Goal: Information Seeking & Learning: Check status

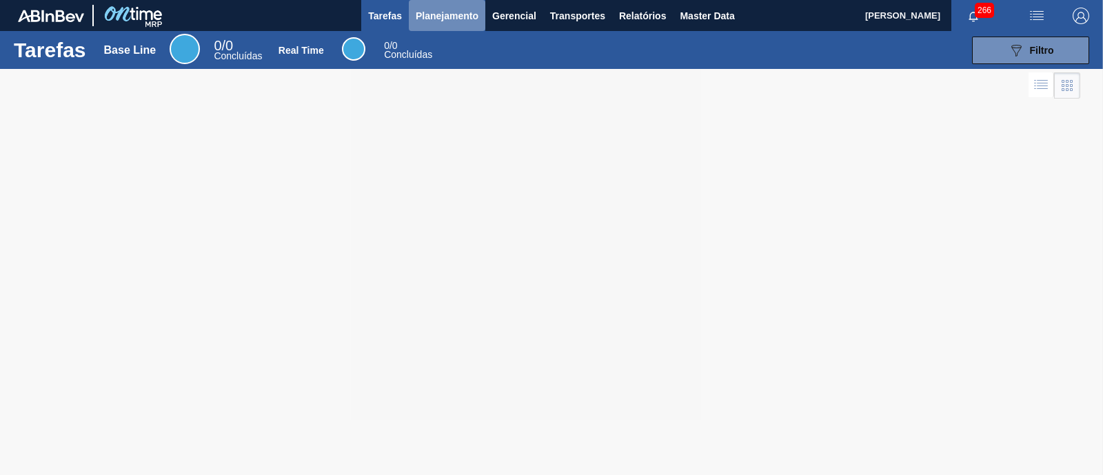
click at [460, 17] on span "Planejamento" at bounding box center [447, 16] width 63 height 17
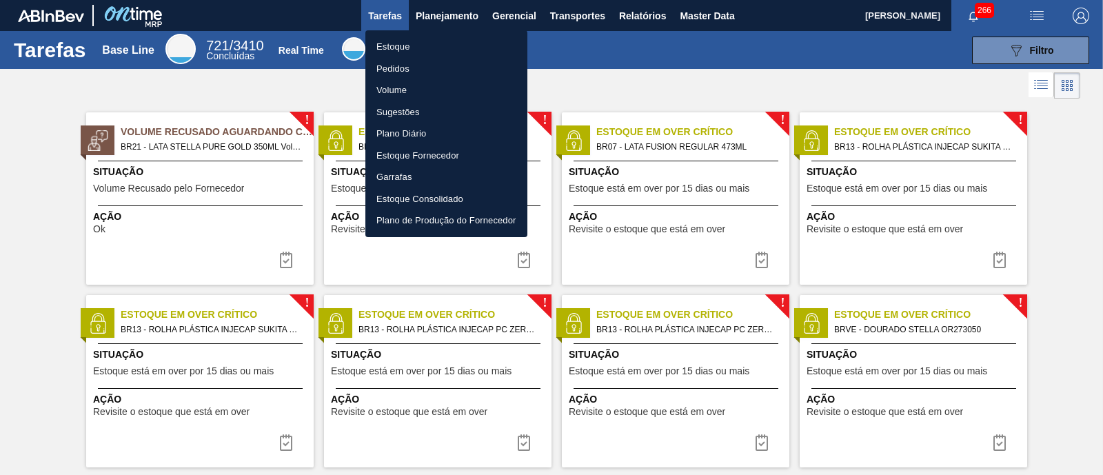
click at [405, 44] on li "Estoque" at bounding box center [446, 47] width 162 height 22
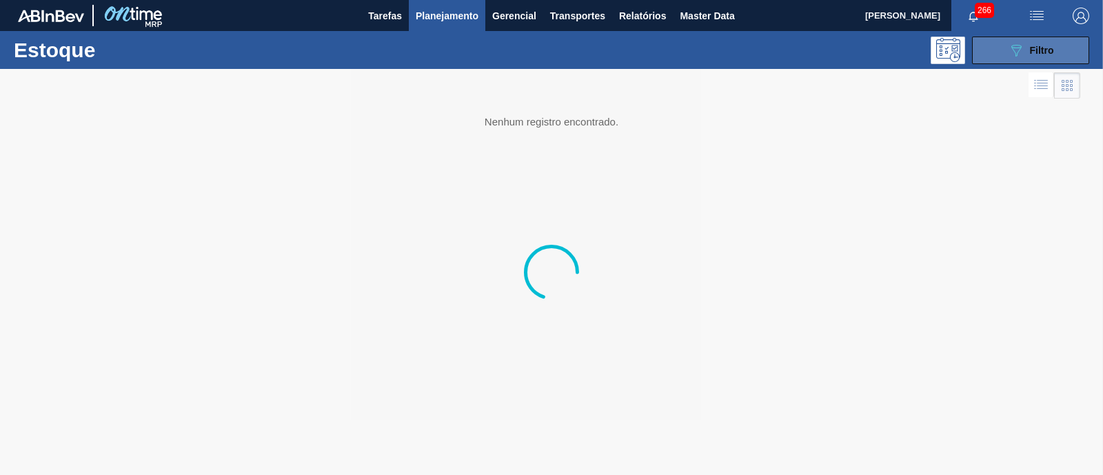
click at [1014, 50] on icon "089F7B8B-B2A5-4AFE-B5C0-19BA573D28AC" at bounding box center [1016, 50] width 17 height 17
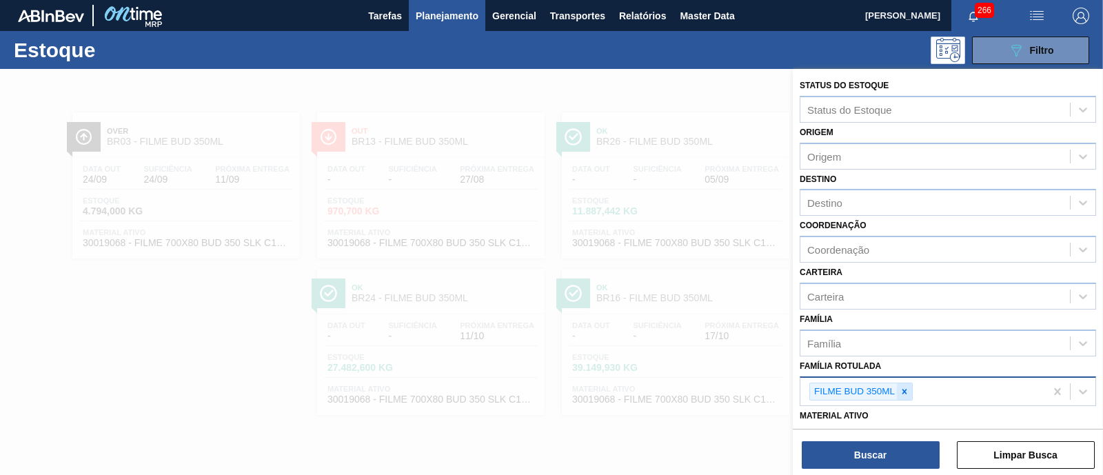
click at [908, 389] on icon at bounding box center [905, 392] width 10 height 10
click at [898, 386] on div "Família Rotulada" at bounding box center [935, 390] width 270 height 20
type Rotulada "bud zero"
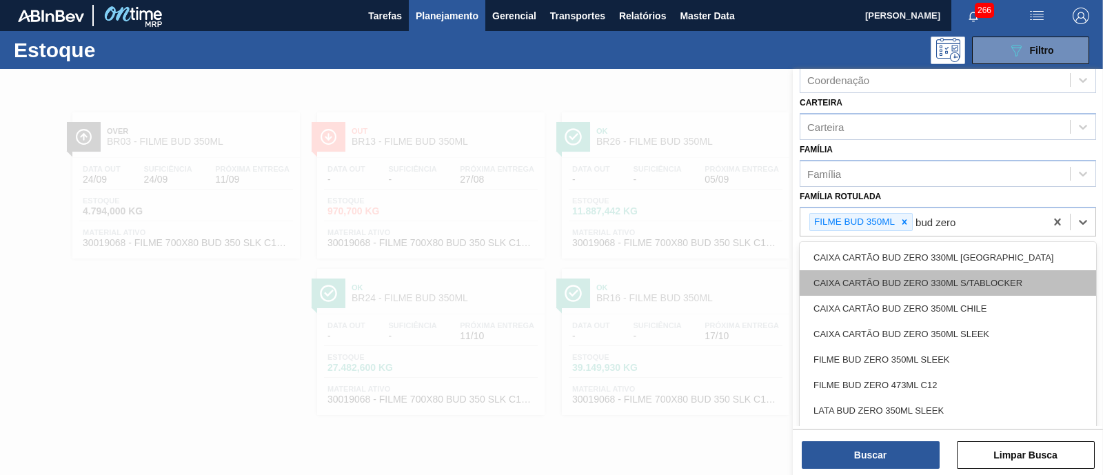
scroll to position [172, 0]
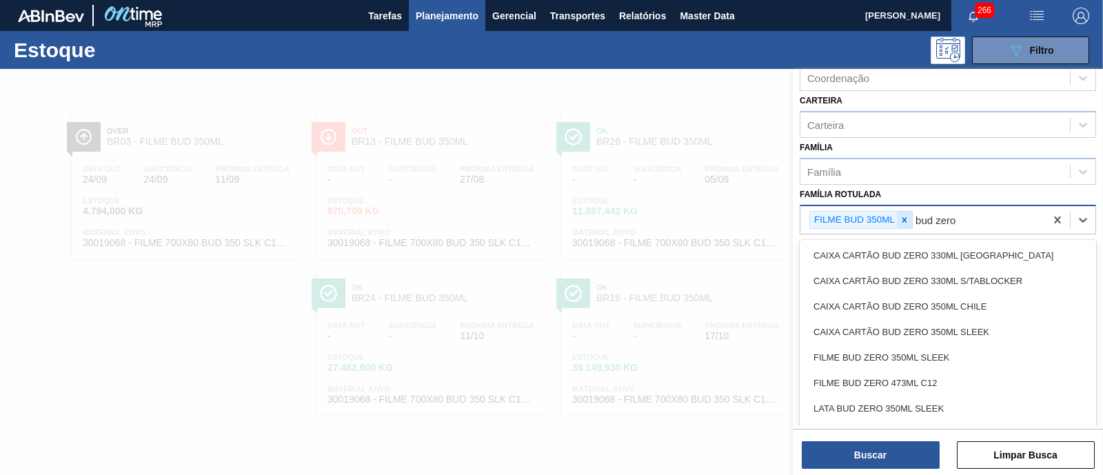
click at [904, 220] on icon at bounding box center [905, 220] width 10 height 10
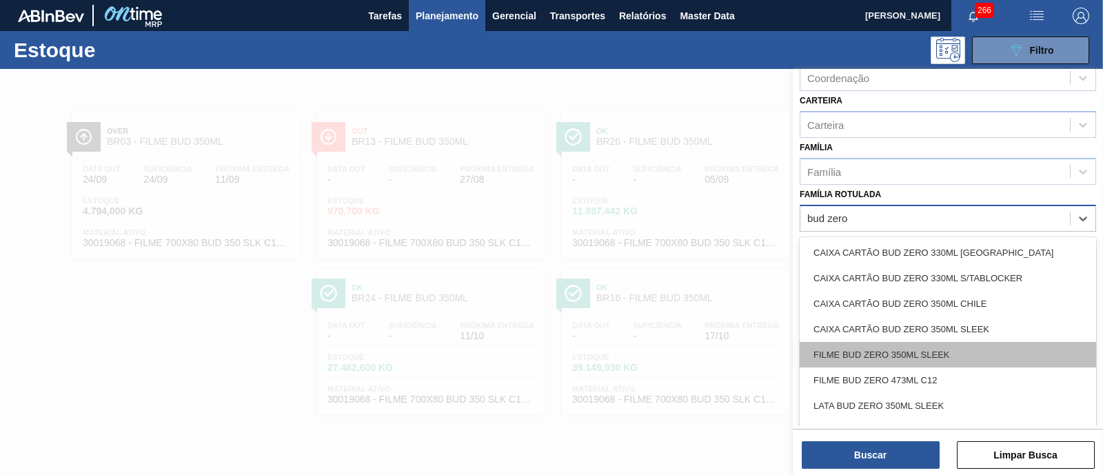
scroll to position [85, 0]
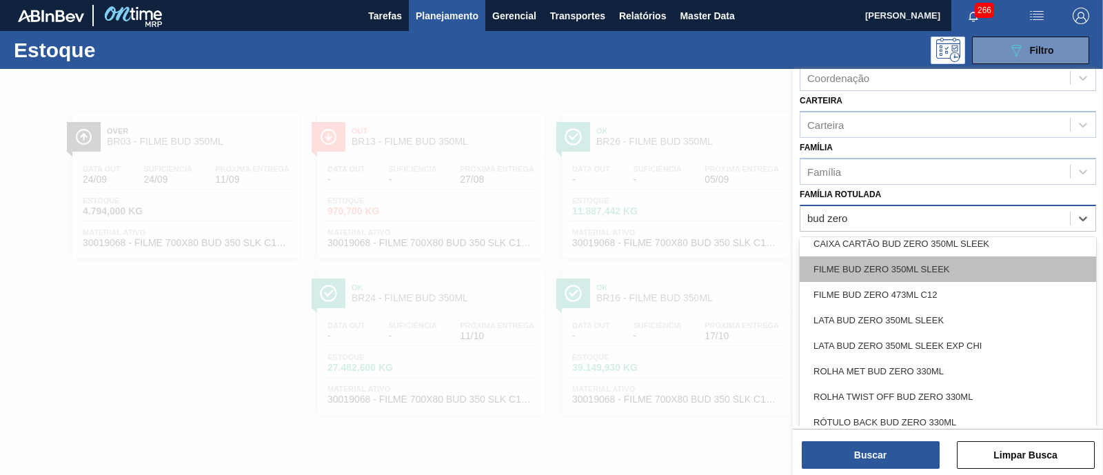
click at [973, 261] on div "FILME BUD ZERO 350ML SLEEK" at bounding box center [948, 269] width 296 height 26
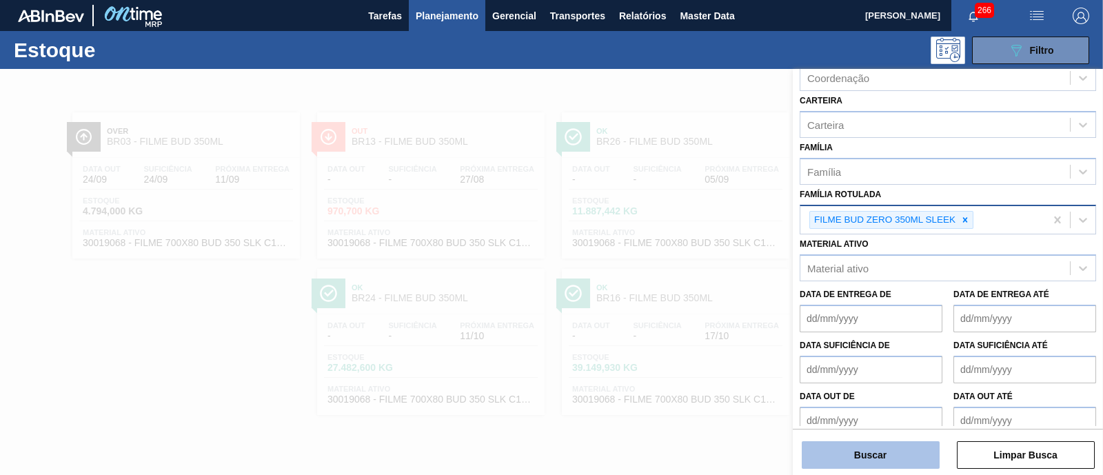
click at [891, 449] on button "Buscar" at bounding box center [871, 455] width 138 height 28
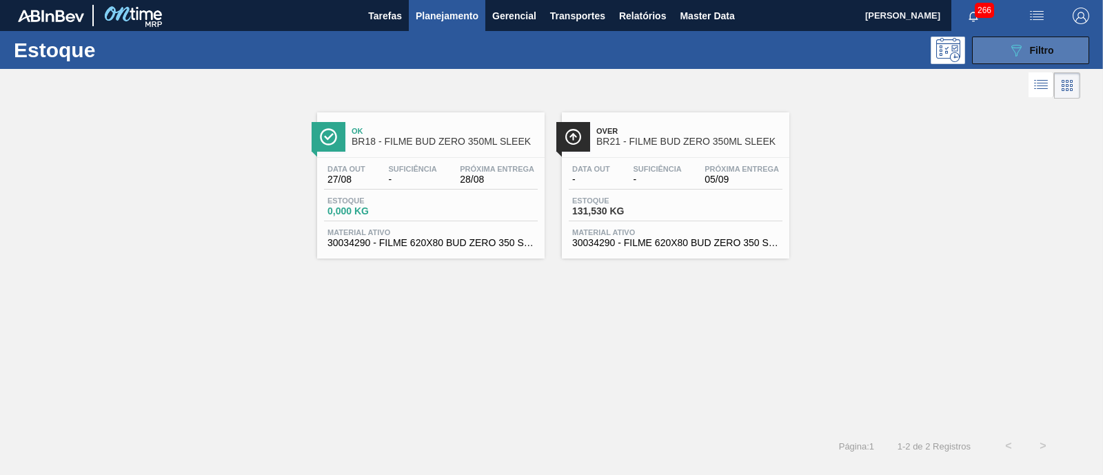
click at [986, 45] on button "089F7B8B-B2A5-4AFE-B5C0-19BA573D28AC Filtro" at bounding box center [1030, 51] width 117 height 28
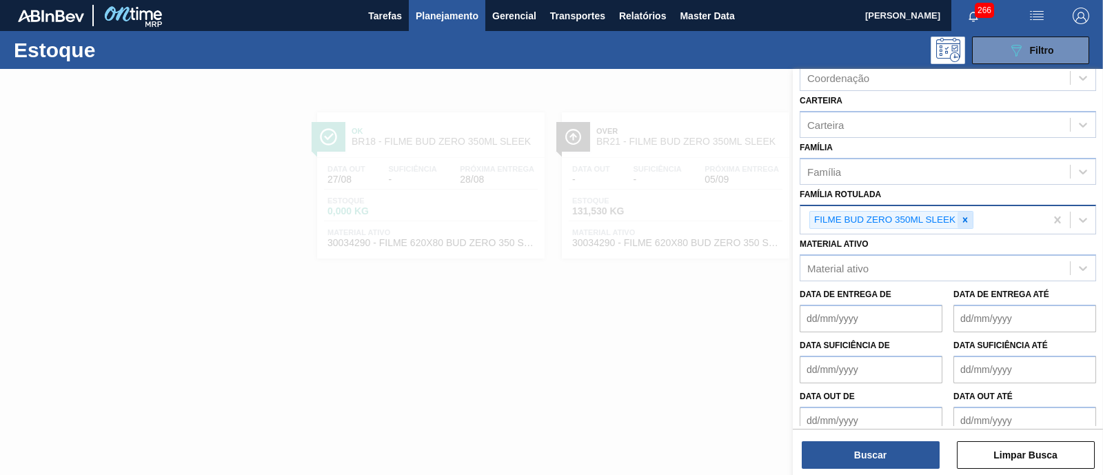
click at [966, 215] on icon at bounding box center [965, 220] width 10 height 10
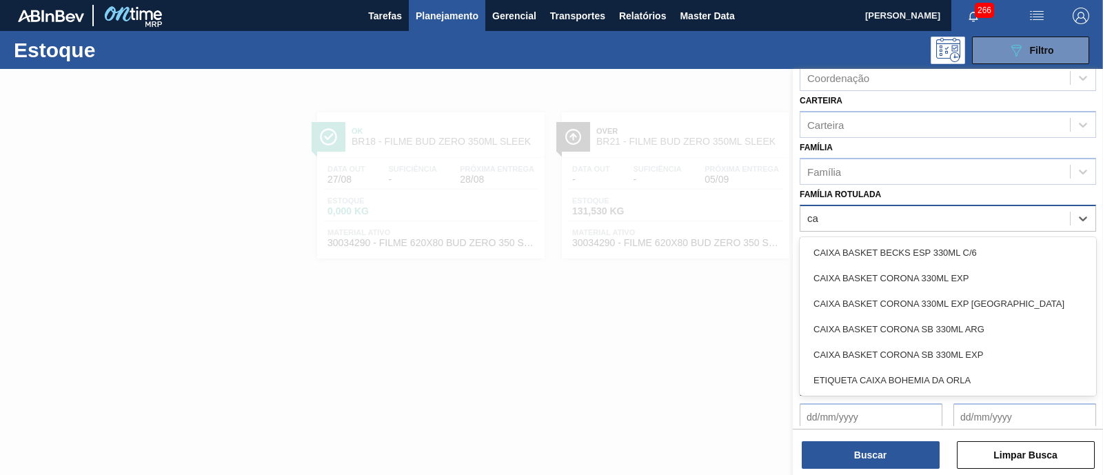
type Rotulada "c"
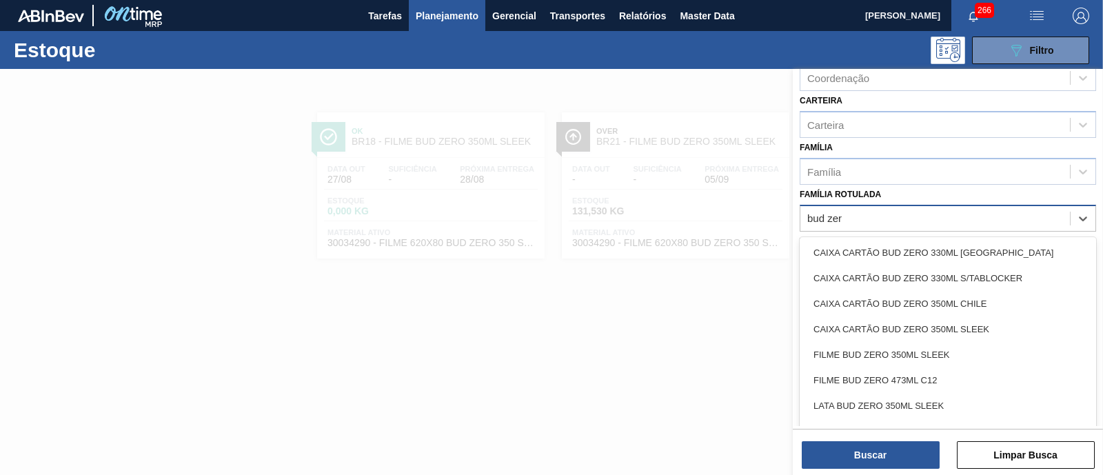
type Rotulada "bud zero"
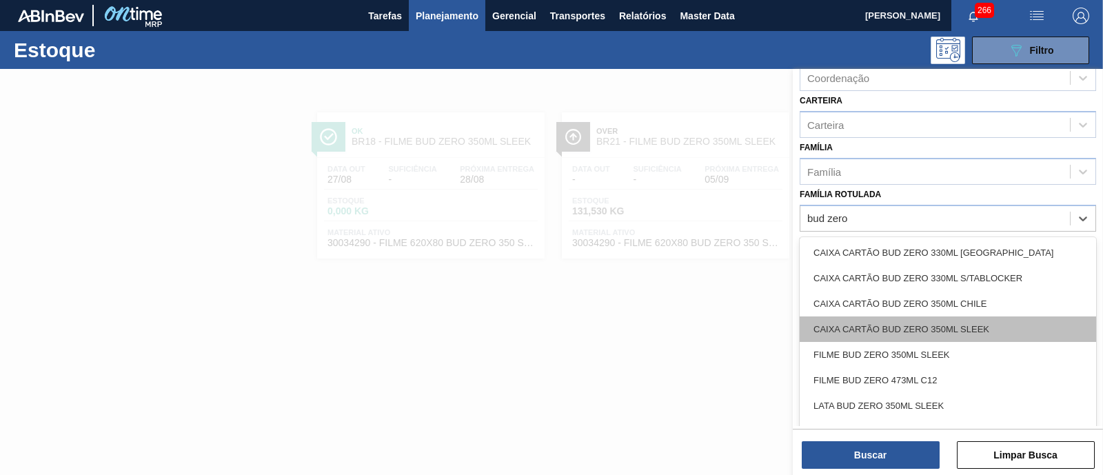
click at [1003, 322] on div "CAIXA CARTÃO BUD ZERO 350ML SLEEK" at bounding box center [948, 329] width 296 height 26
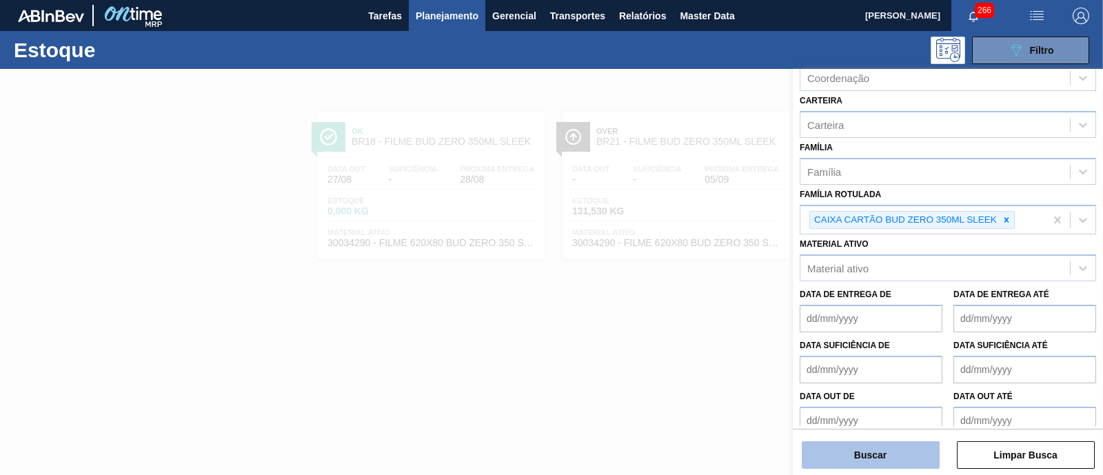
click at [888, 453] on button "Buscar" at bounding box center [871, 455] width 138 height 28
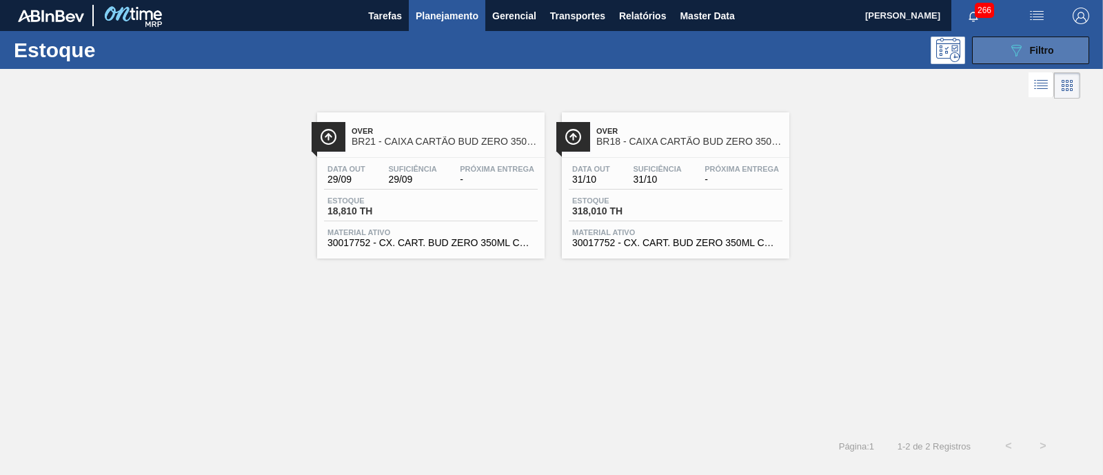
click at [1017, 50] on icon "089F7B8B-B2A5-4AFE-B5C0-19BA573D28AC" at bounding box center [1016, 50] width 17 height 17
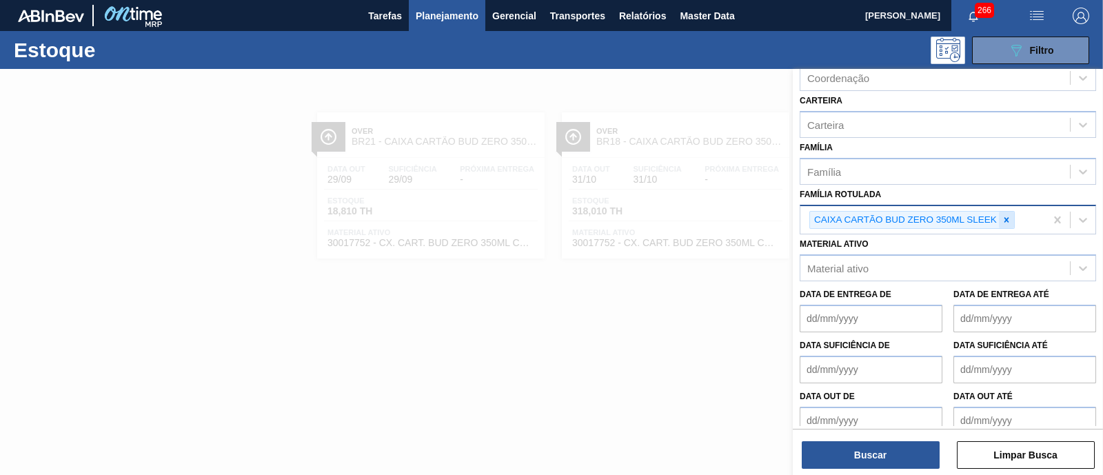
click at [1004, 212] on div at bounding box center [1006, 220] width 15 height 17
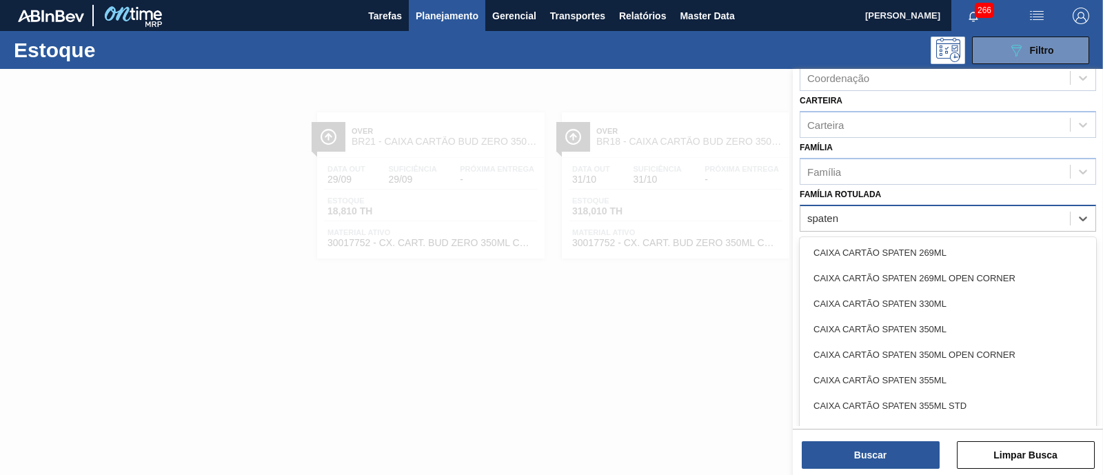
type Rotulada "spaten"
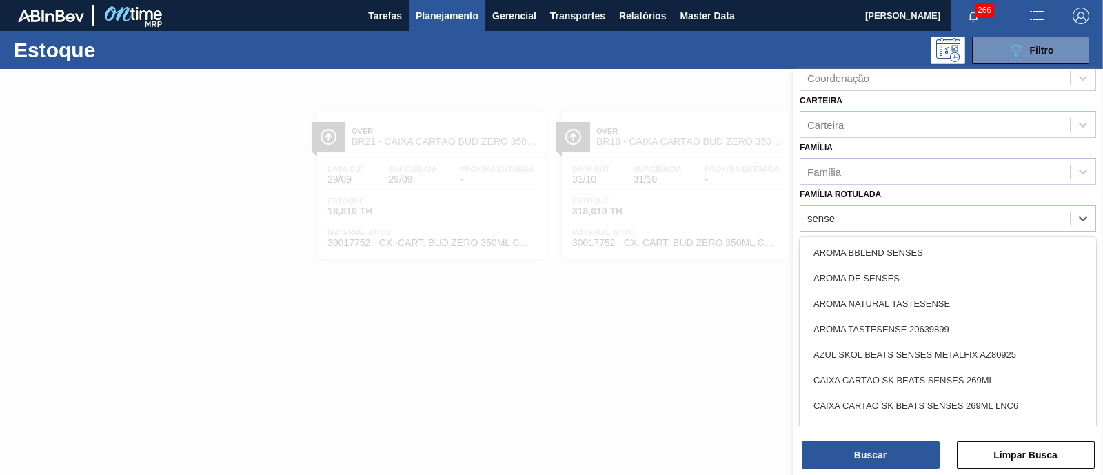
type Rotulada "senses"
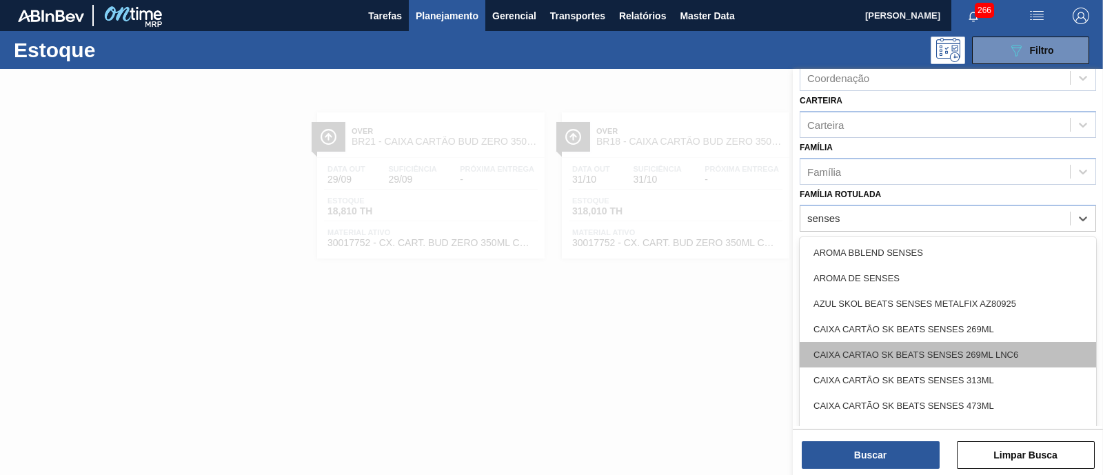
click at [1018, 346] on div "CAIXA CARTAO SK BEATS SENSES 269ML LNC6" at bounding box center [948, 355] width 296 height 26
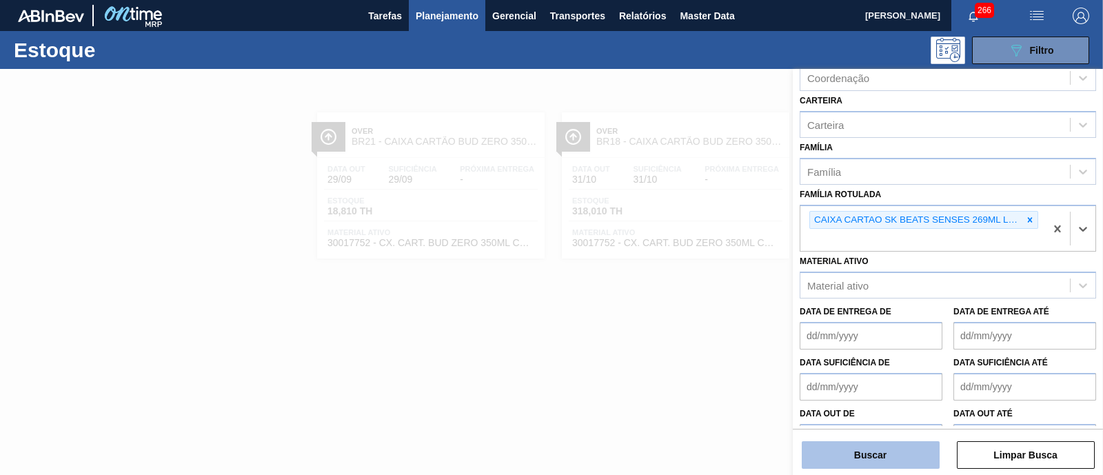
click at [884, 456] on button "Buscar" at bounding box center [871, 455] width 138 height 28
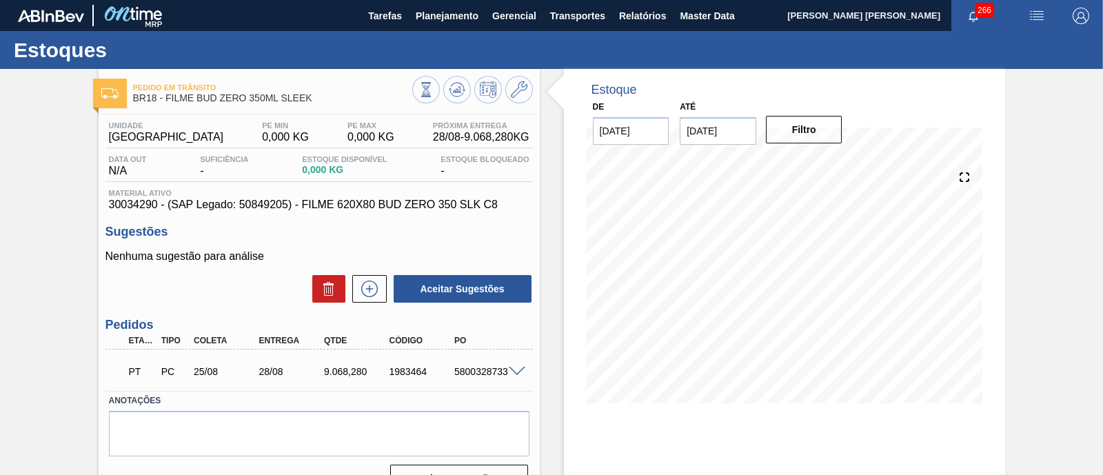
click at [518, 372] on span at bounding box center [517, 372] width 17 height 10
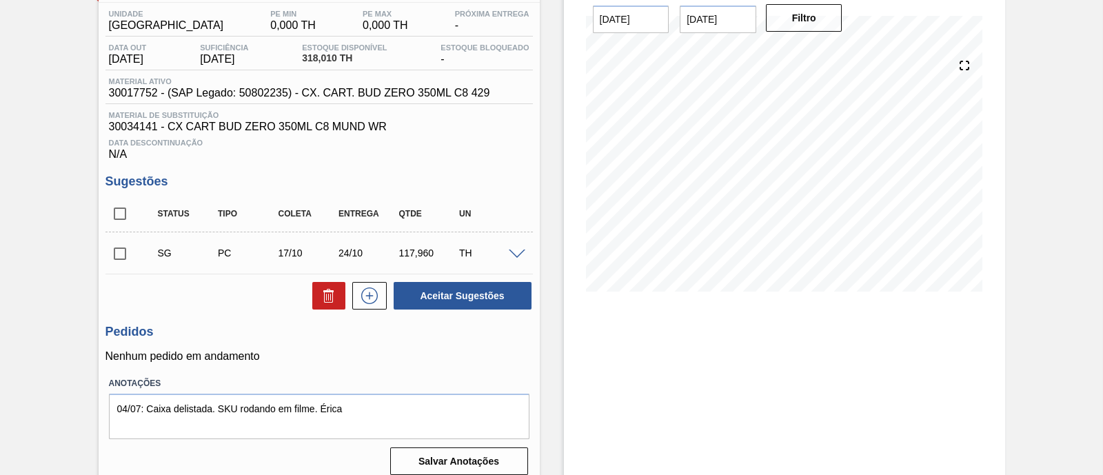
scroll to position [126, 0]
